Goal: Information Seeking & Learning: Learn about a topic

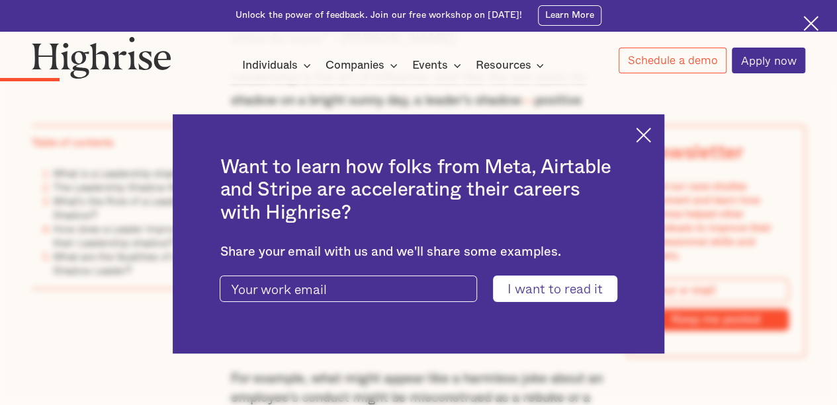
scroll to position [873, 0]
click at [646, 133] on img at bounding box center [643, 135] width 15 height 15
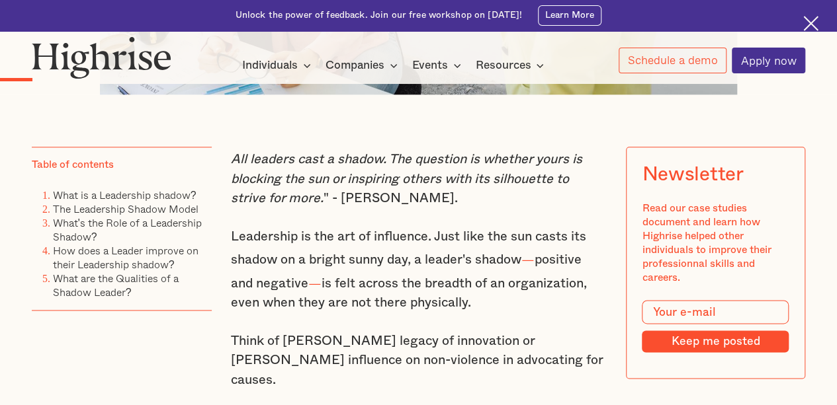
scroll to position [714, 0]
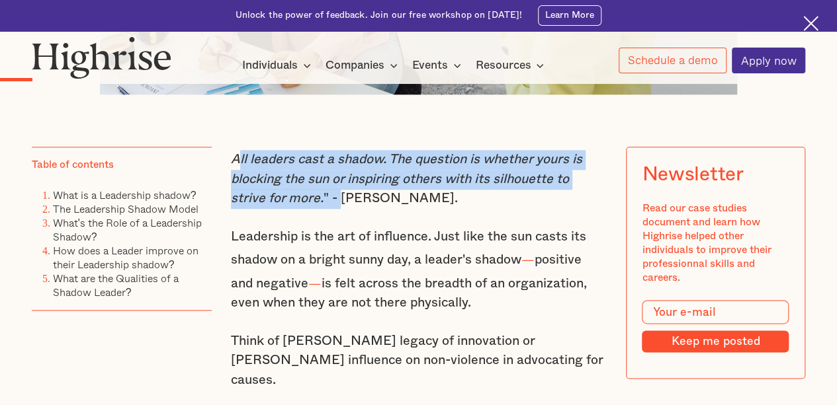
drag, startPoint x: 233, startPoint y: 164, endPoint x: 337, endPoint y: 207, distance: 112.4
click at [337, 207] on p "All leaders cast a shadow. The question is whether yours is blocking the sun or…" at bounding box center [419, 179] width 376 height 59
click at [238, 165] on em "All leaders cast a shadow. The question is whether yours is blocking the sun or…" at bounding box center [406, 179] width 351 height 52
drag, startPoint x: 229, startPoint y: 166, endPoint x: 320, endPoint y: 206, distance: 99.8
click at [320, 205] on em "All leaders cast a shadow. The question is whether yours is blocking the sun or…" at bounding box center [406, 179] width 351 height 52
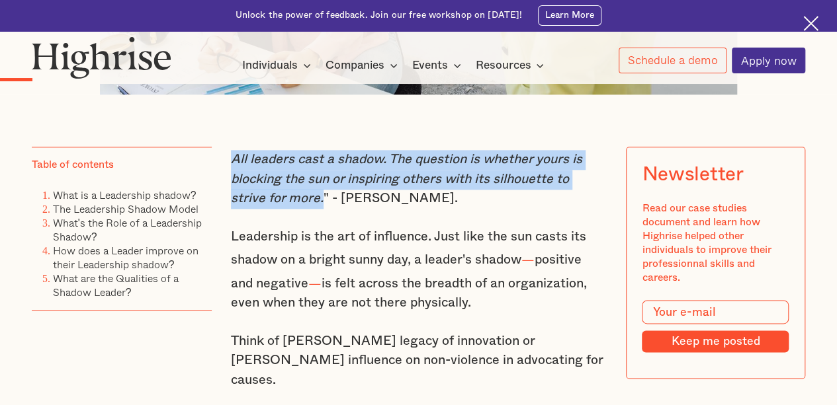
copy em "All leaders cast a shadow. The question is whether yours is blocking the sun or…"
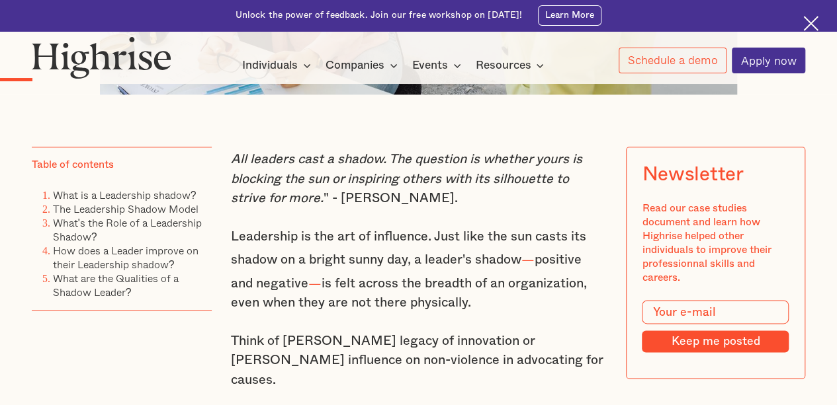
click at [109, 353] on div "Table of contents What is a Leadership shadow? The Leadership Shadow Model What…" at bounding box center [121, 277] width 179 height 261
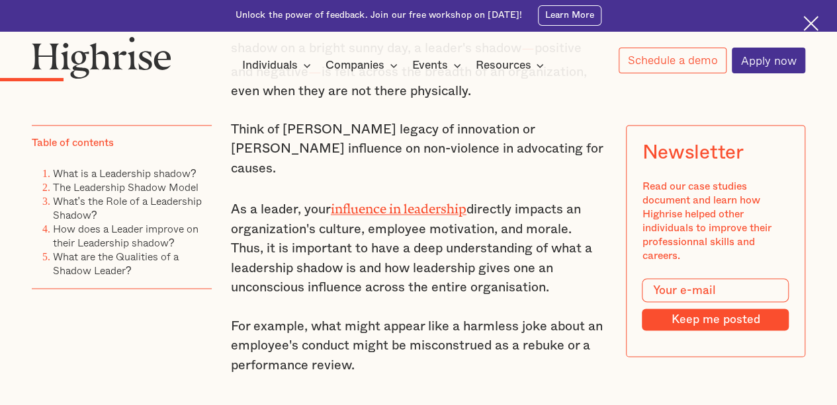
scroll to position [952, 0]
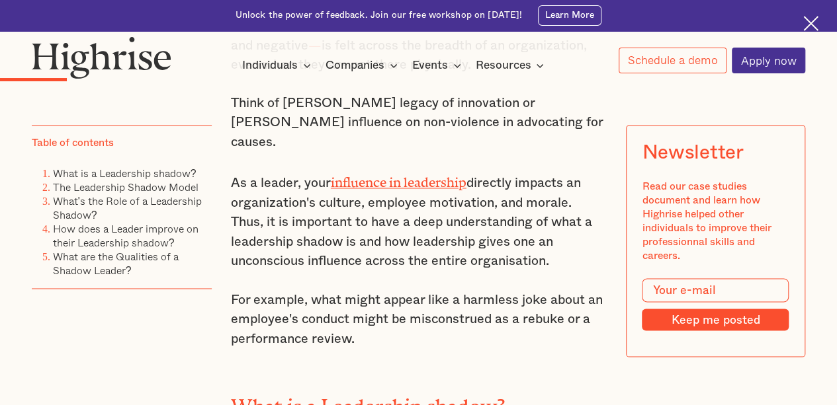
drag, startPoint x: 229, startPoint y: 103, endPoint x: 593, endPoint y: 241, distance: 389.2
click at [593, 241] on div "All leaders cast a shadow. The question is whether yours is blocking the sun or…" at bounding box center [419, 411] width 376 height 999
copy div "Think of [PERSON_NAME] legacy of innovation or [PERSON_NAME] influence on non-v…"
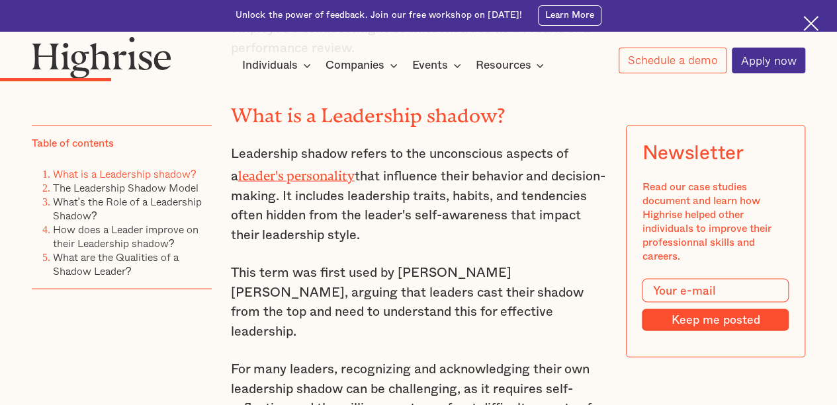
scroll to position [1270, 0]
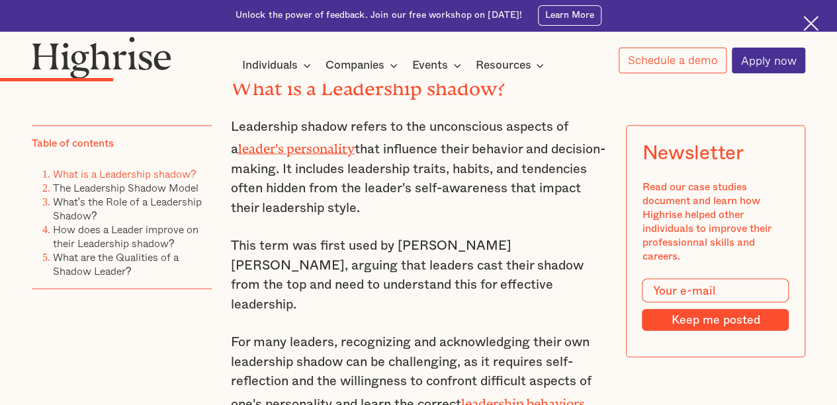
drag, startPoint x: 228, startPoint y: 108, endPoint x: 376, endPoint y: 195, distance: 171.6
click at [376, 195] on p "Leadership shadow refers to the unconscious aspects of a leader's personality t…" at bounding box center [419, 168] width 376 height 101
copy p "Leadership shadow refers to the unconscious aspects of a leader's personality t…"
click at [147, 345] on div "Table of contents What is a Leadership shadow? The Leadership Shadow Model What…" at bounding box center [121, 256] width 179 height 261
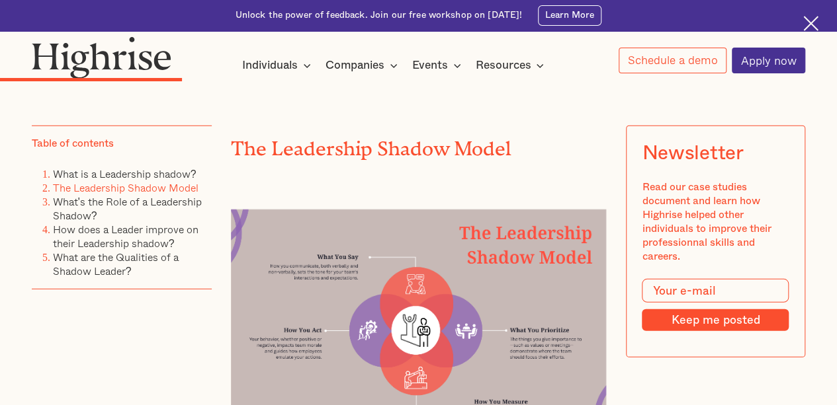
scroll to position [1879, 0]
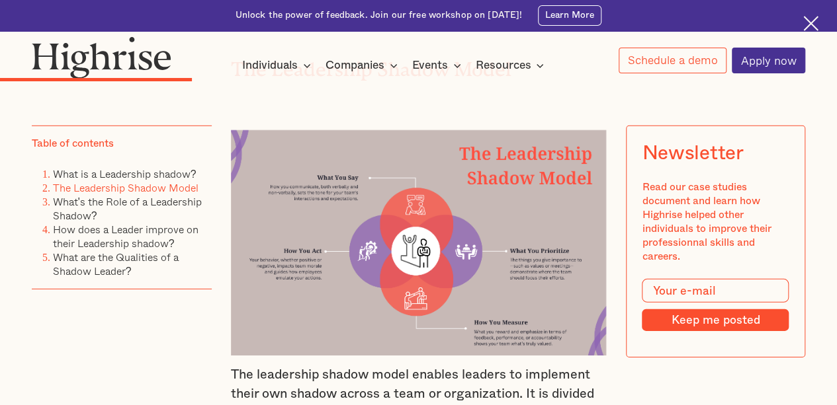
click at [520, 152] on img at bounding box center [419, 243] width 376 height 226
click at [464, 157] on img at bounding box center [419, 243] width 376 height 226
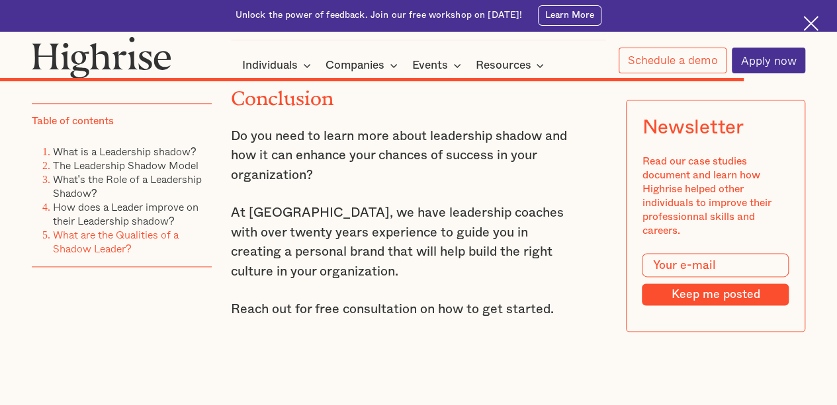
scroll to position [5927, 0]
